Goal: Find specific page/section: Find specific page/section

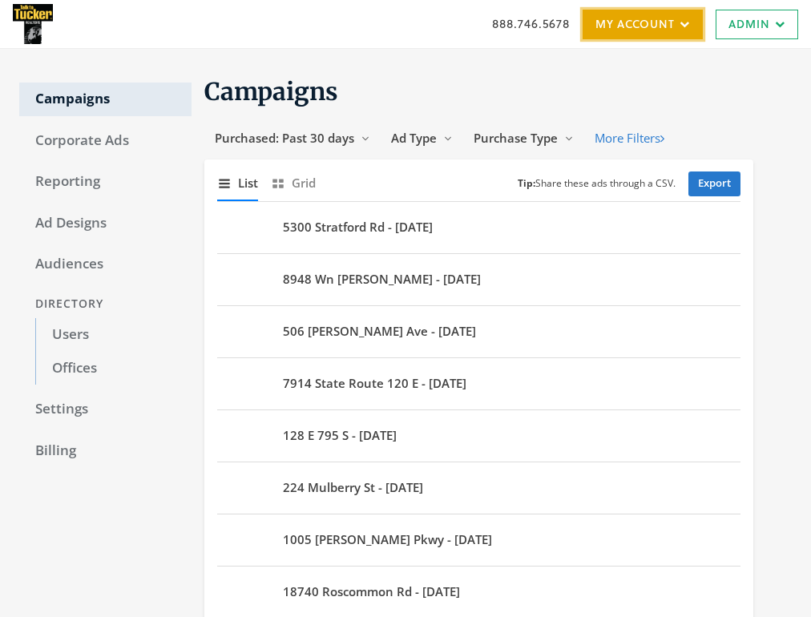
click at [677, 30] on link "My Account" at bounding box center [643, 25] width 120 height 30
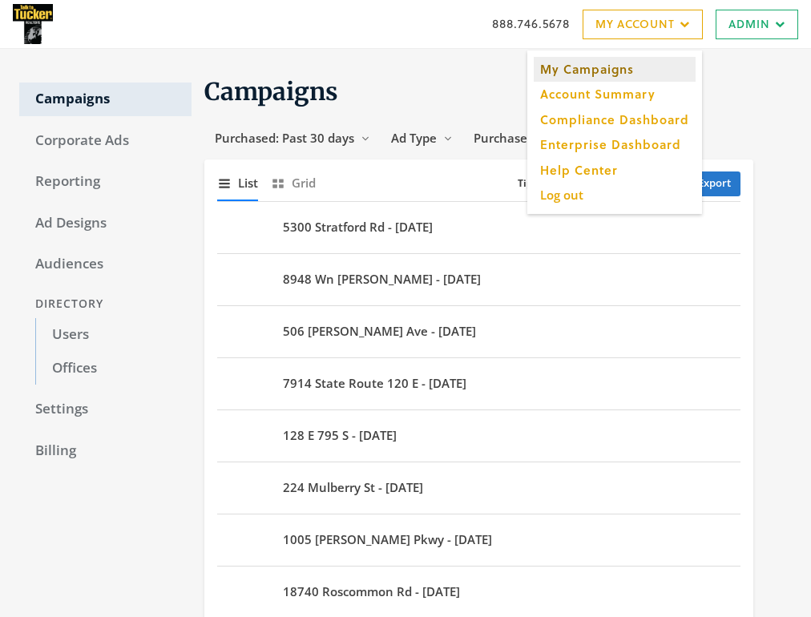
click at [609, 67] on link "My Campaigns" at bounding box center [615, 69] width 162 height 25
